Goal: Task Accomplishment & Management: Manage account settings

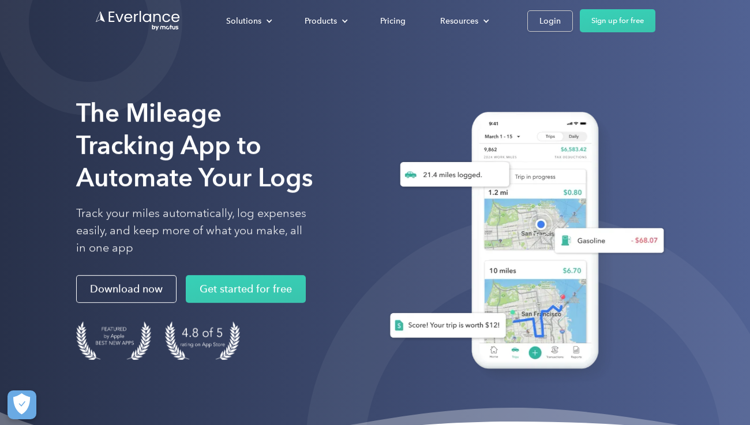
click at [547, 36] on div "Solutions For companies Easy vehicle reimbursements For self-employed Maximize …" at bounding box center [375, 21] width 560 height 42
click at [547, 21] on div "Login" at bounding box center [549, 21] width 21 height 14
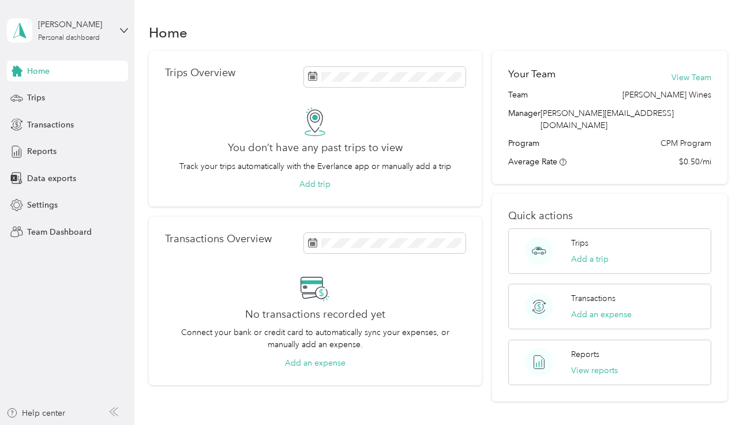
click at [74, 13] on div "Michele Boscia Personal dashboard" at bounding box center [67, 30] width 121 height 40
click at [68, 98] on div "Team dashboard" at bounding box center [48, 95] width 62 height 12
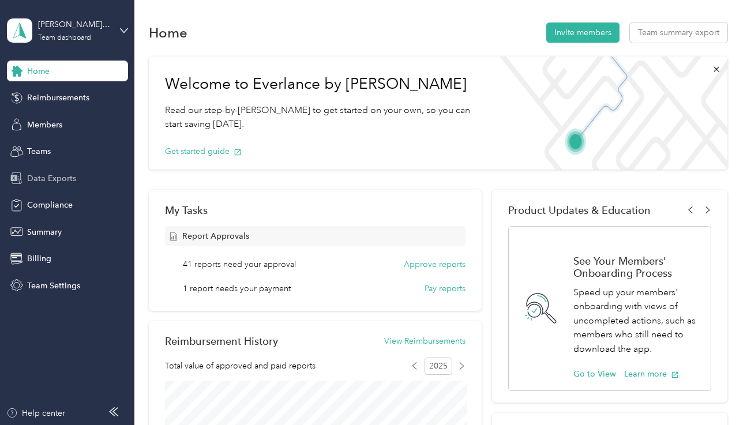
click at [50, 176] on span "Data Exports" at bounding box center [51, 178] width 49 height 12
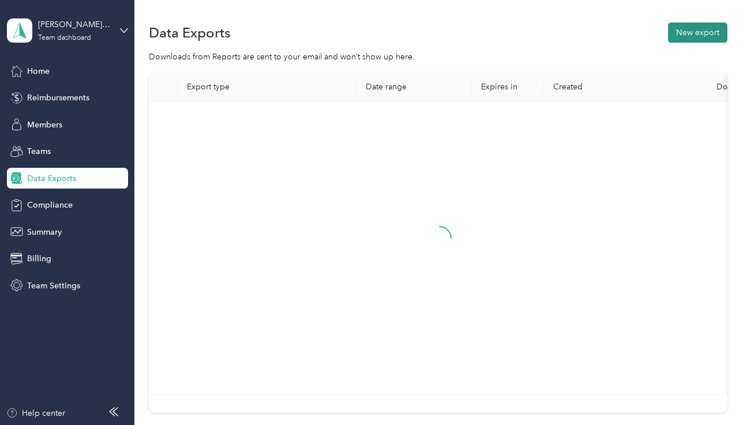
click at [684, 37] on button "New export" at bounding box center [697, 32] width 59 height 20
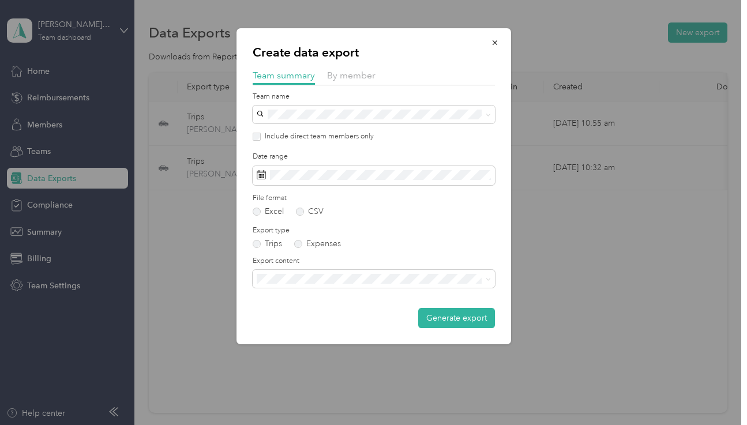
click at [356, 86] on div at bounding box center [374, 88] width 242 height 6
click at [349, 75] on span "By member" at bounding box center [351, 75] width 48 height 11
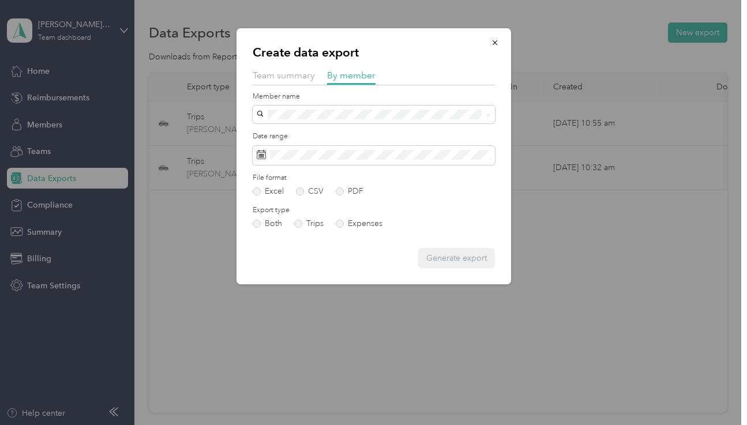
click at [411, 58] on p "Create data export" at bounding box center [374, 52] width 242 height 16
click at [328, 107] on span at bounding box center [374, 115] width 242 height 18
click at [311, 119] on span at bounding box center [374, 115] width 242 height 18
click at [157, 111] on div at bounding box center [373, 212] width 747 height 425
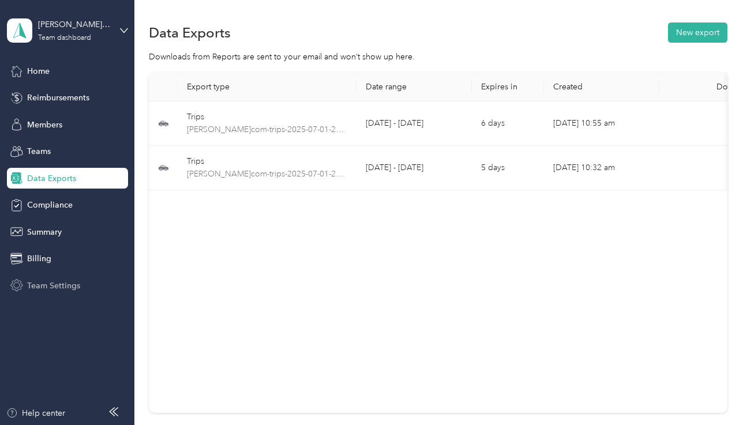
click at [47, 285] on span "Team Settings" at bounding box center [53, 286] width 53 height 12
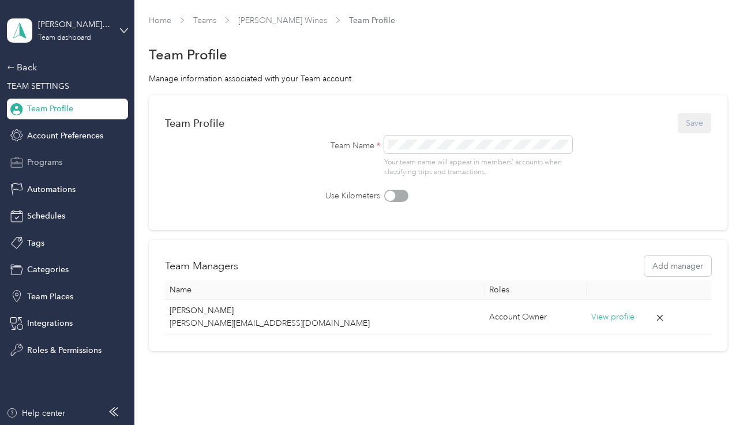
click at [50, 160] on span "Programs" at bounding box center [44, 162] width 35 height 12
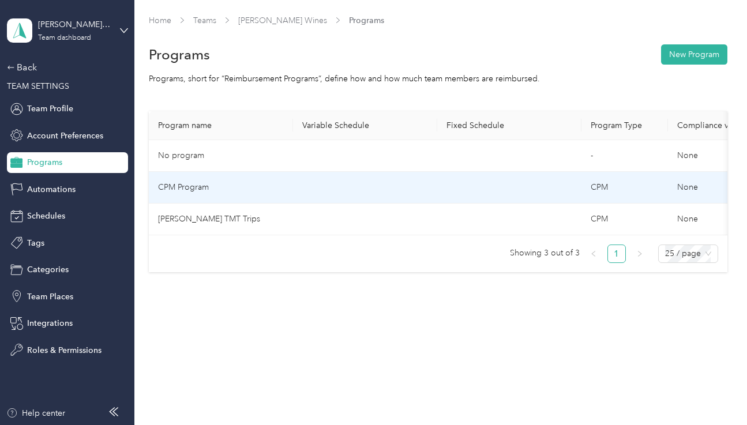
click at [275, 183] on td "CPM Program" at bounding box center [221, 188] width 144 height 32
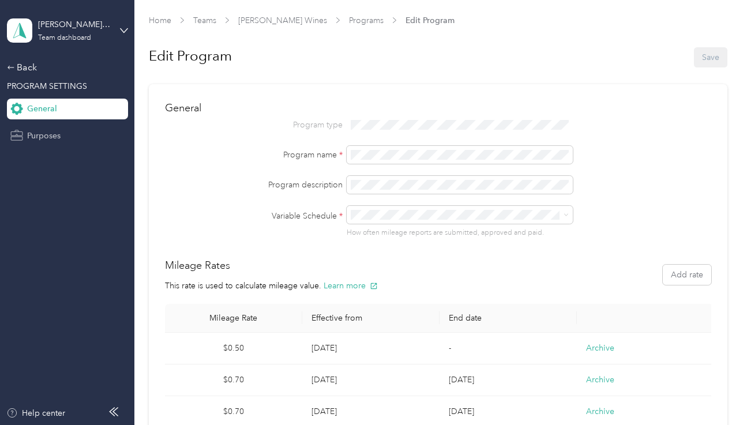
click at [74, 140] on div "Purposes" at bounding box center [67, 135] width 121 height 21
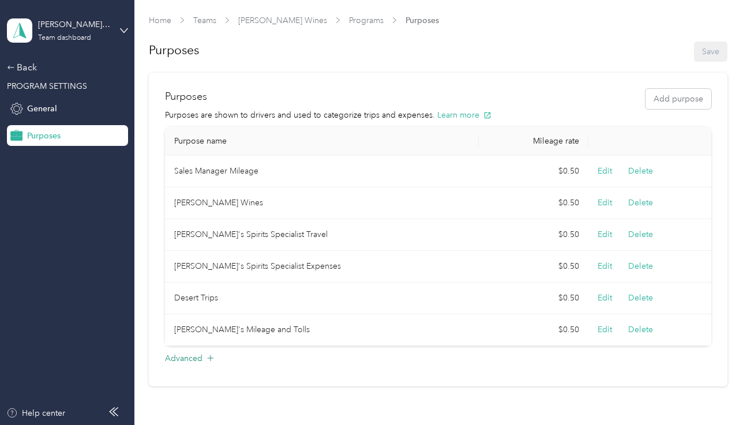
click at [202, 354] on div "Advanced" at bounding box center [438, 361] width 546 height 18
click at [179, 378] on div at bounding box center [183, 376] width 10 height 10
click at [705, 57] on button "Save" at bounding box center [710, 52] width 33 height 20
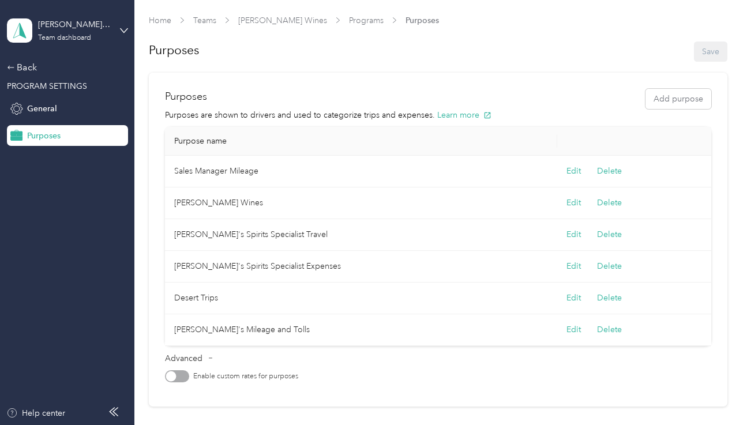
click at [22, 59] on div "Oliver McCrum Wines Team dashboard Back PROGRAM SETTINGS General Purposes" at bounding box center [67, 73] width 121 height 146
click at [22, 63] on div "Back" at bounding box center [64, 68] width 115 height 14
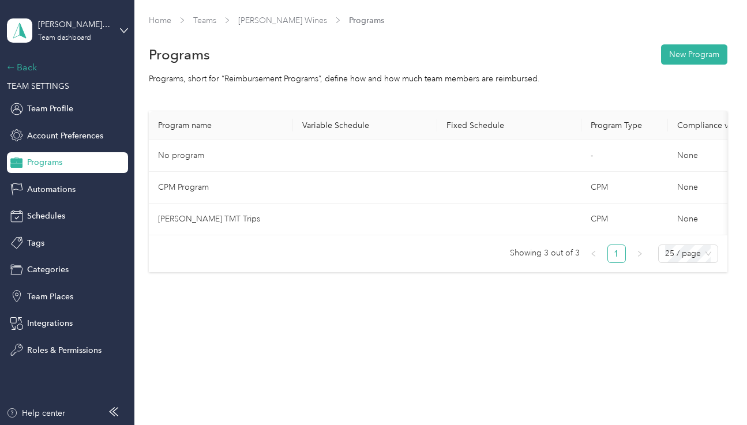
click at [31, 70] on div "Back" at bounding box center [64, 68] width 115 height 14
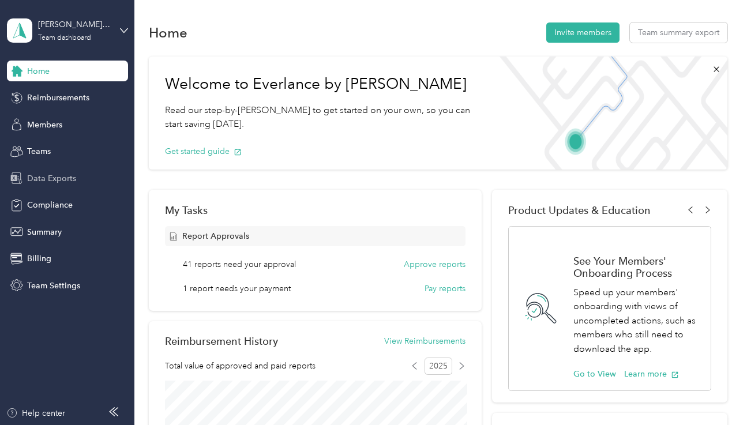
click at [77, 177] on div "Data Exports" at bounding box center [67, 178] width 121 height 21
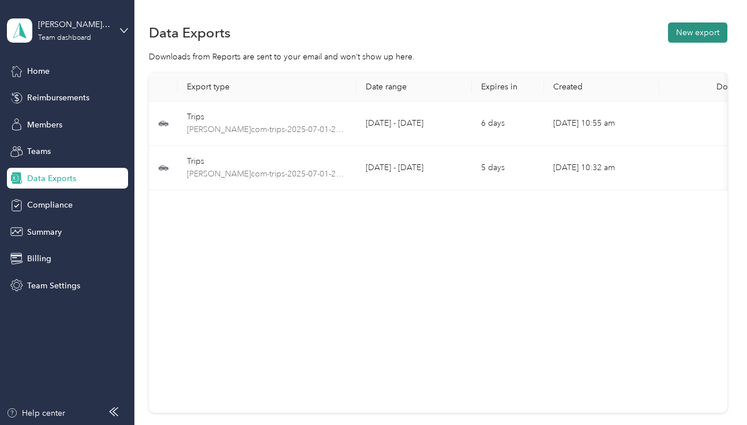
click at [717, 42] on button "New export" at bounding box center [697, 32] width 59 height 20
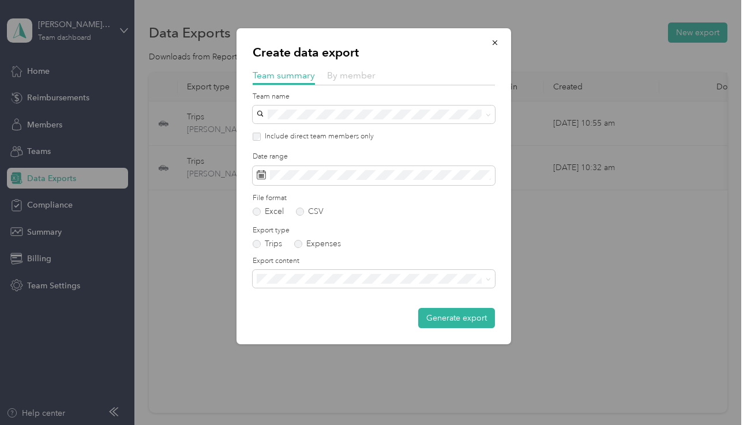
click at [342, 75] on span "By member" at bounding box center [351, 75] width 48 height 11
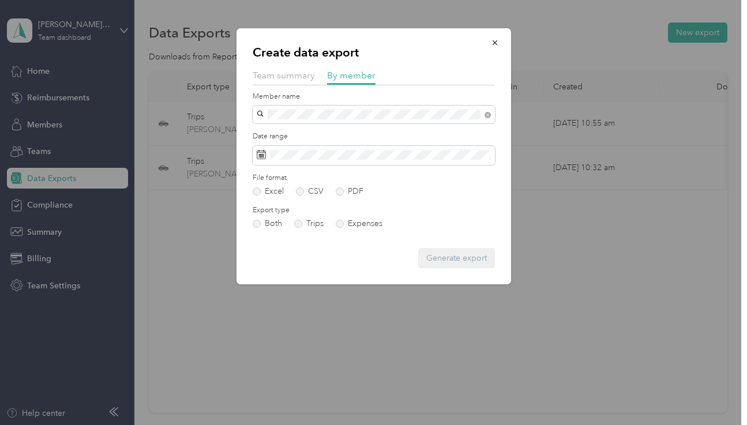
click at [311, 131] on span "kelly@omwines.com" at bounding box center [361, 134] width 200 height 10
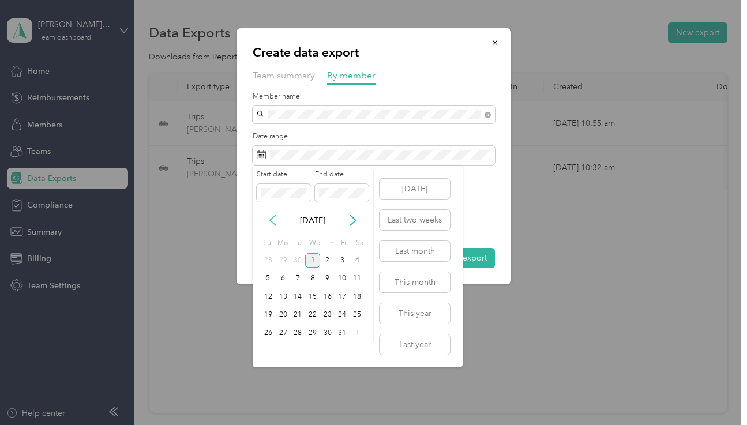
click at [269, 217] on icon at bounding box center [273, 221] width 12 height 12
click at [338, 262] on div "1" at bounding box center [342, 260] width 15 height 14
click at [269, 351] on div "31" at bounding box center [268, 351] width 15 height 14
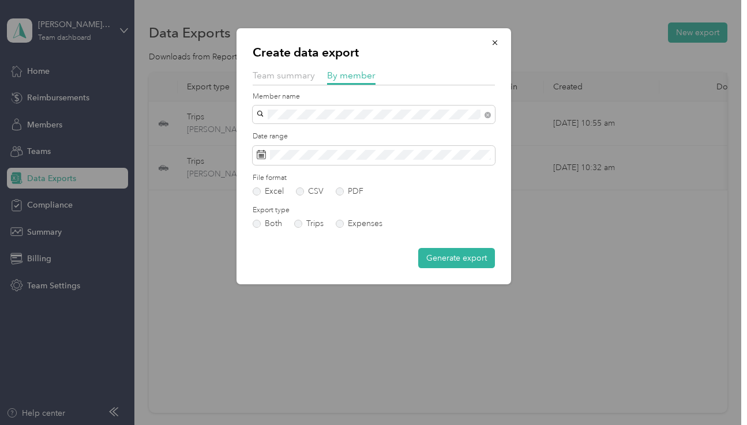
click at [340, 195] on form "Member name Date range File format Excel CSV PDF Export type Both Trips Expense…" at bounding box center [374, 180] width 242 height 176
click at [342, 187] on label "PDF" at bounding box center [350, 191] width 28 height 8
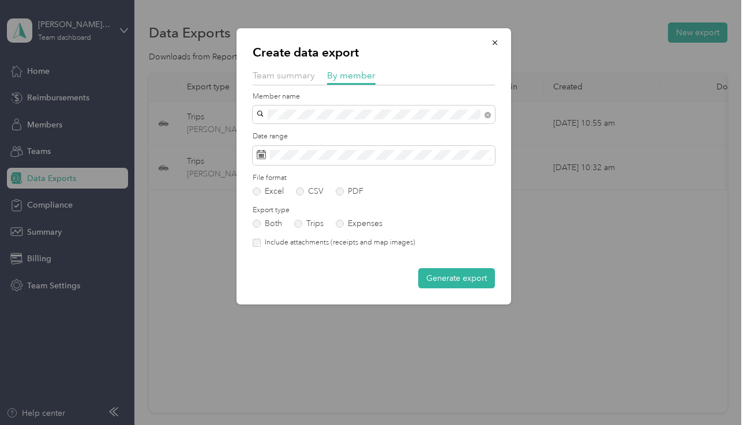
click at [327, 242] on label "Include attachments (receipts and map images)" at bounding box center [338, 243] width 155 height 10
click at [476, 284] on button "Generate export" at bounding box center [456, 278] width 77 height 20
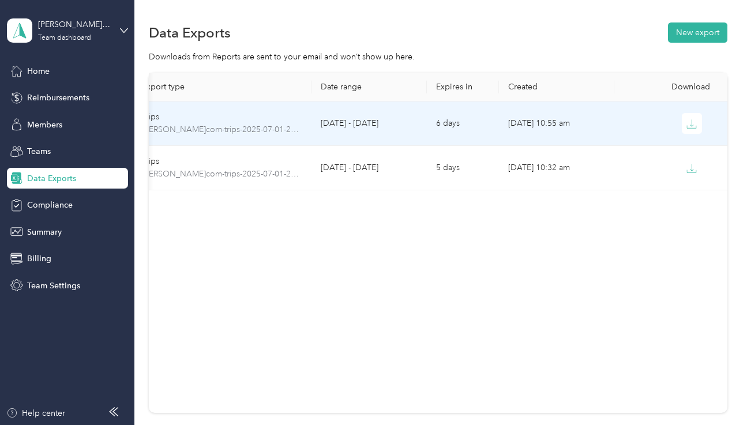
scroll to position [0, 44]
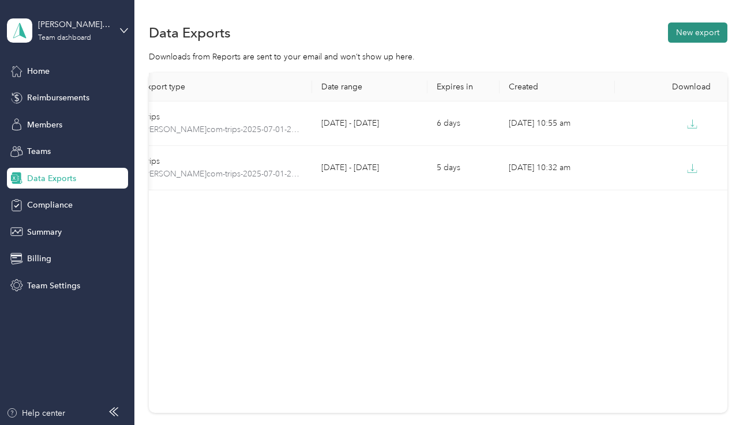
click at [686, 35] on button "New export" at bounding box center [697, 32] width 59 height 20
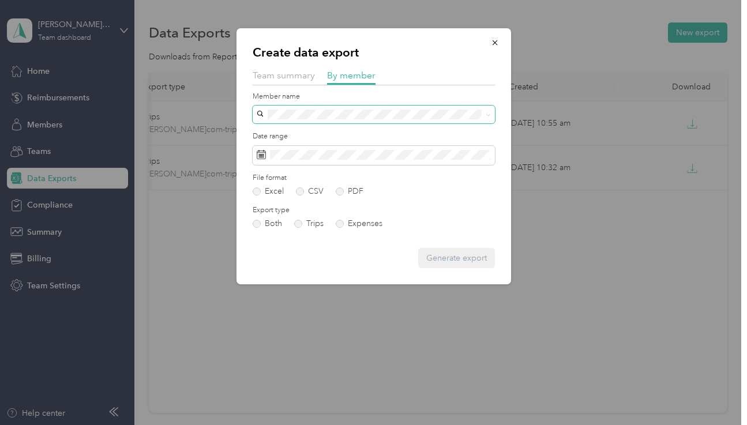
click at [307, 119] on span at bounding box center [374, 115] width 242 height 18
click at [296, 133] on span "kelly@omwines.com" at bounding box center [361, 134] width 200 height 10
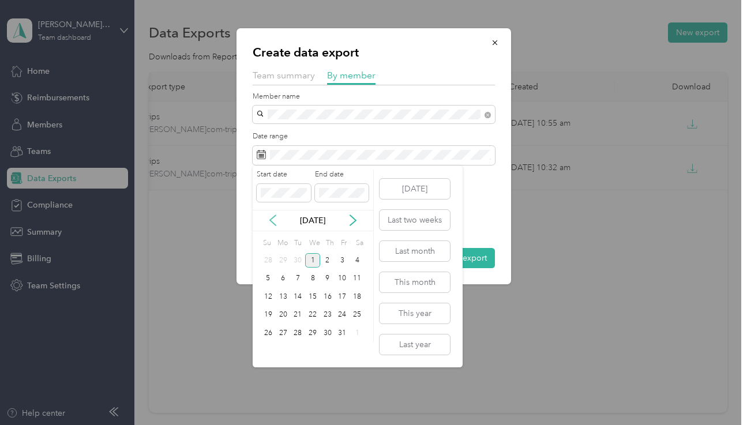
click at [270, 216] on icon at bounding box center [273, 221] width 12 height 12
click at [346, 263] on div "1" at bounding box center [342, 260] width 15 height 14
click at [272, 349] on div "31" at bounding box center [268, 351] width 15 height 14
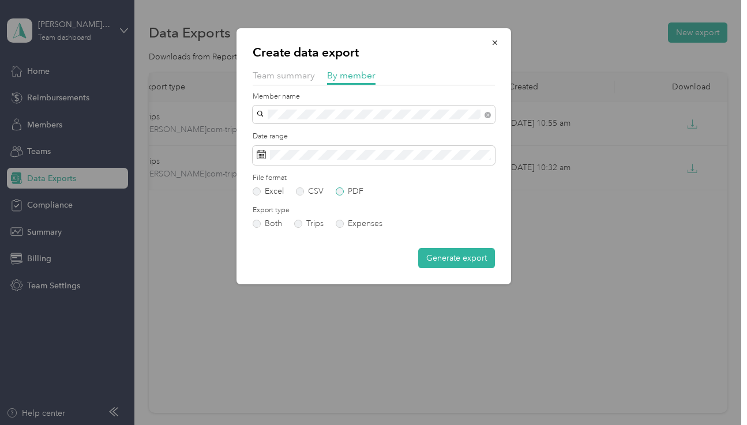
click at [341, 193] on label "PDF" at bounding box center [350, 191] width 28 height 8
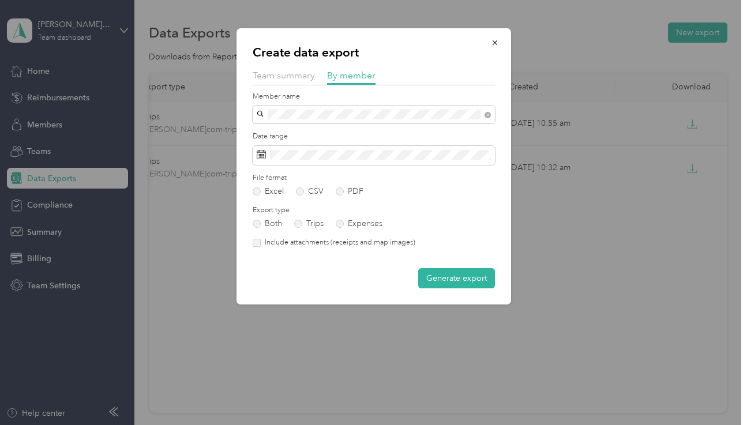
click at [308, 238] on label "Include attachments (receipts and map images)" at bounding box center [338, 243] width 155 height 10
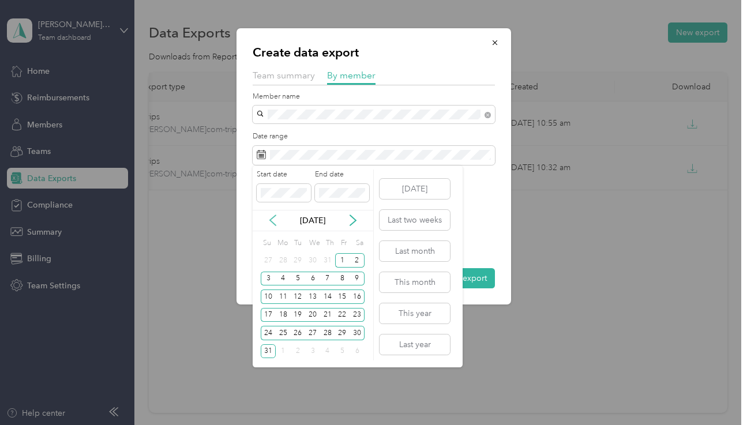
click at [269, 215] on icon at bounding box center [273, 221] width 12 height 12
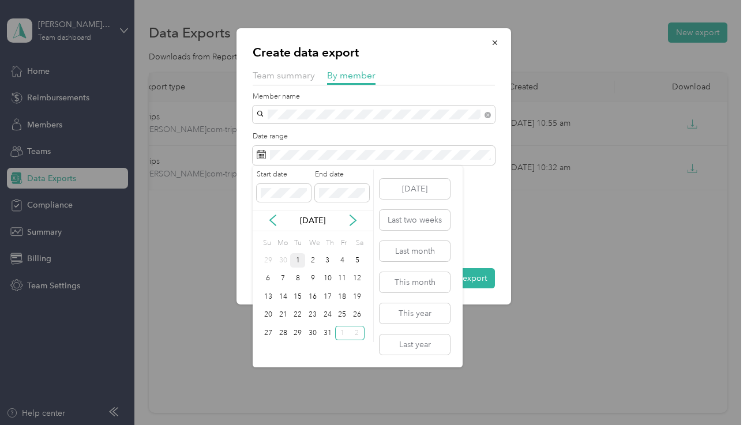
click at [297, 261] on div "1" at bounding box center [297, 260] width 15 height 14
click at [318, 328] on div "30" at bounding box center [312, 333] width 15 height 14
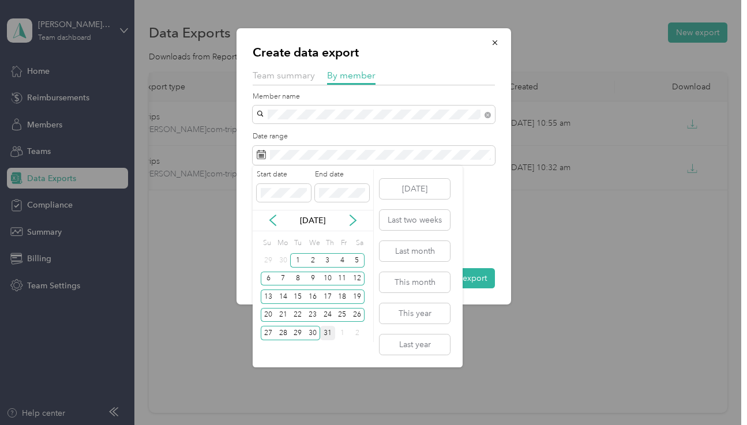
click at [333, 331] on div "31" at bounding box center [327, 333] width 15 height 14
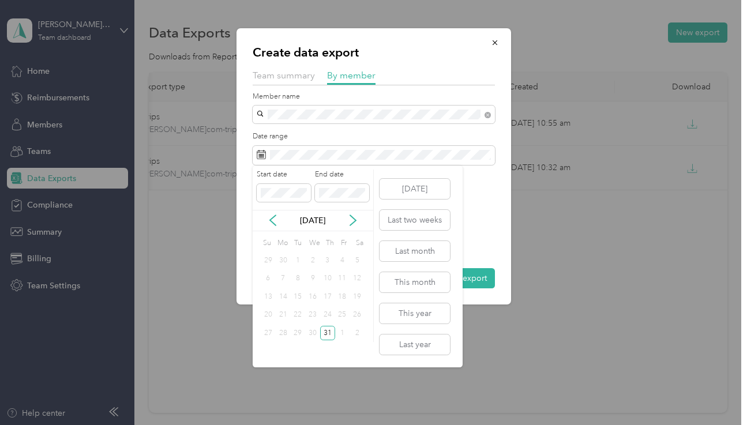
click at [295, 262] on div "1" at bounding box center [297, 260] width 15 height 14
click at [327, 335] on div "31" at bounding box center [327, 333] width 15 height 14
click at [301, 262] on div "1" at bounding box center [297, 260] width 15 height 14
click at [327, 333] on div "31" at bounding box center [327, 333] width 15 height 14
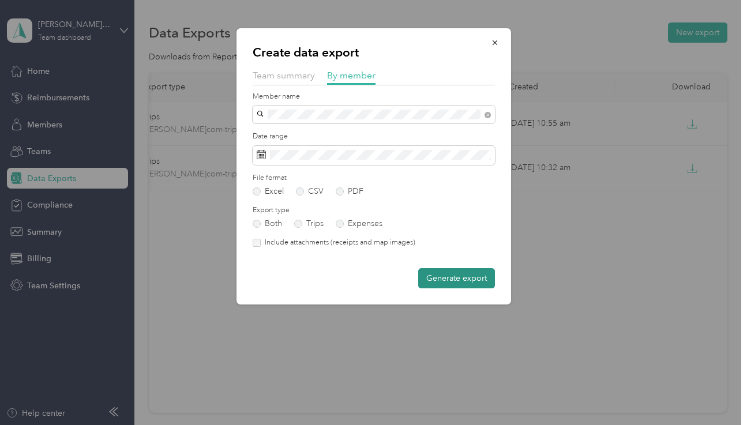
click at [442, 273] on button "Generate export" at bounding box center [456, 278] width 77 height 20
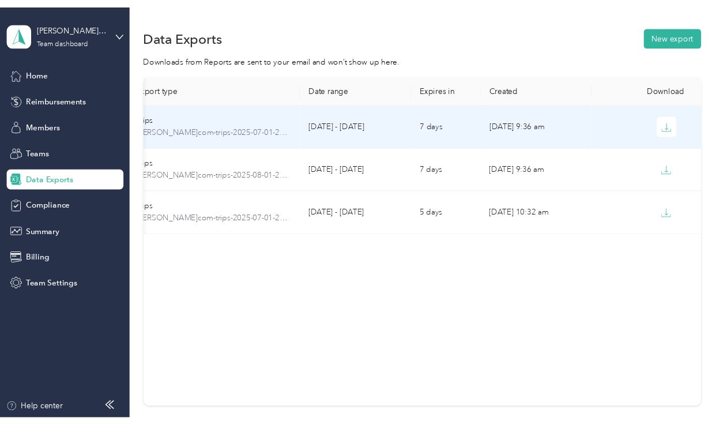
scroll to position [0, 44]
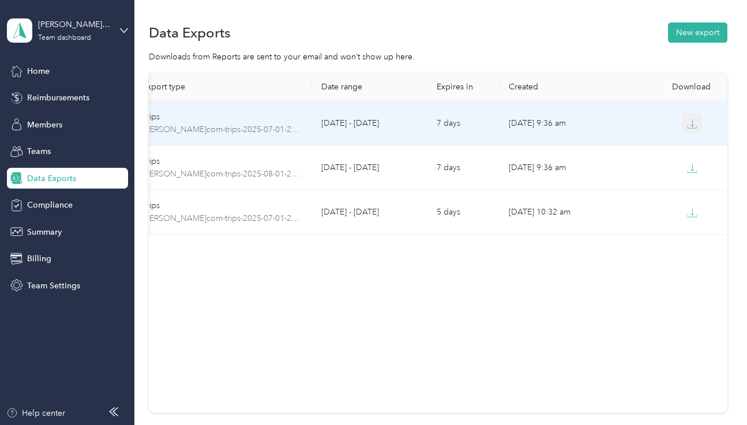
click at [698, 122] on button "button" at bounding box center [692, 123] width 21 height 21
